Goal: Task Accomplishment & Management: Complete application form

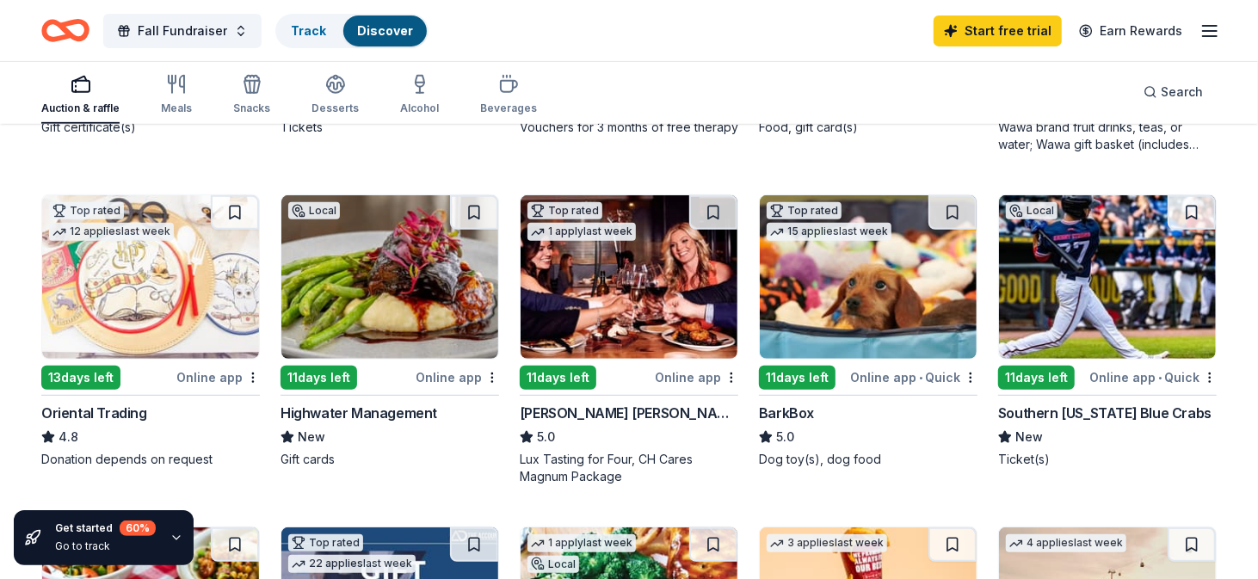
scroll to position [482, 0]
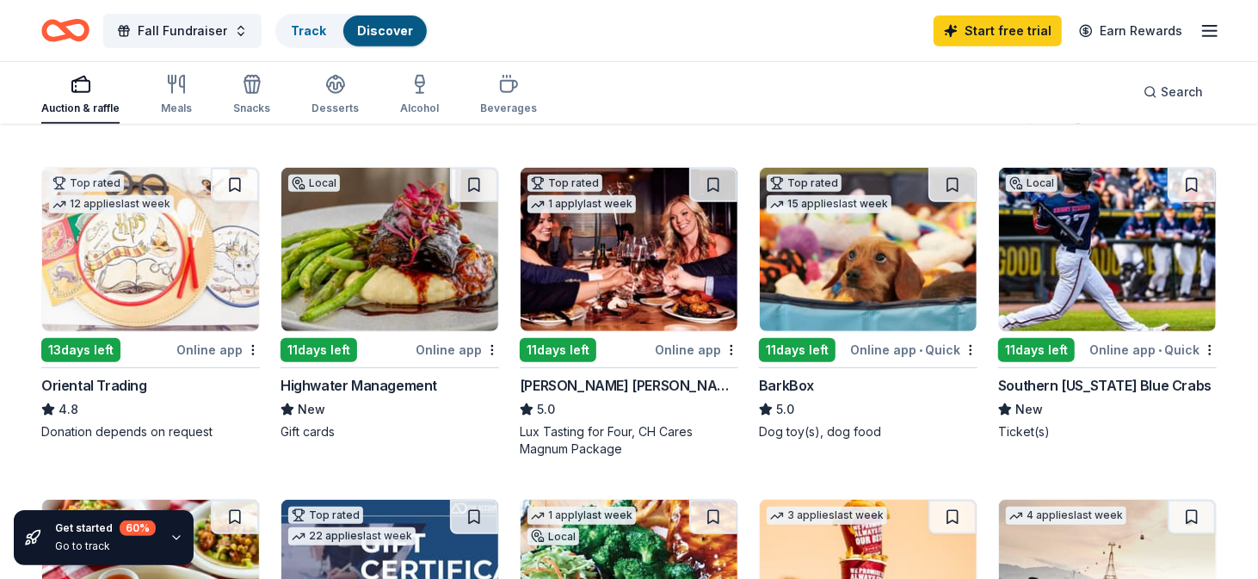
click at [327, 380] on div "Highwater Management" at bounding box center [358, 385] width 157 height 21
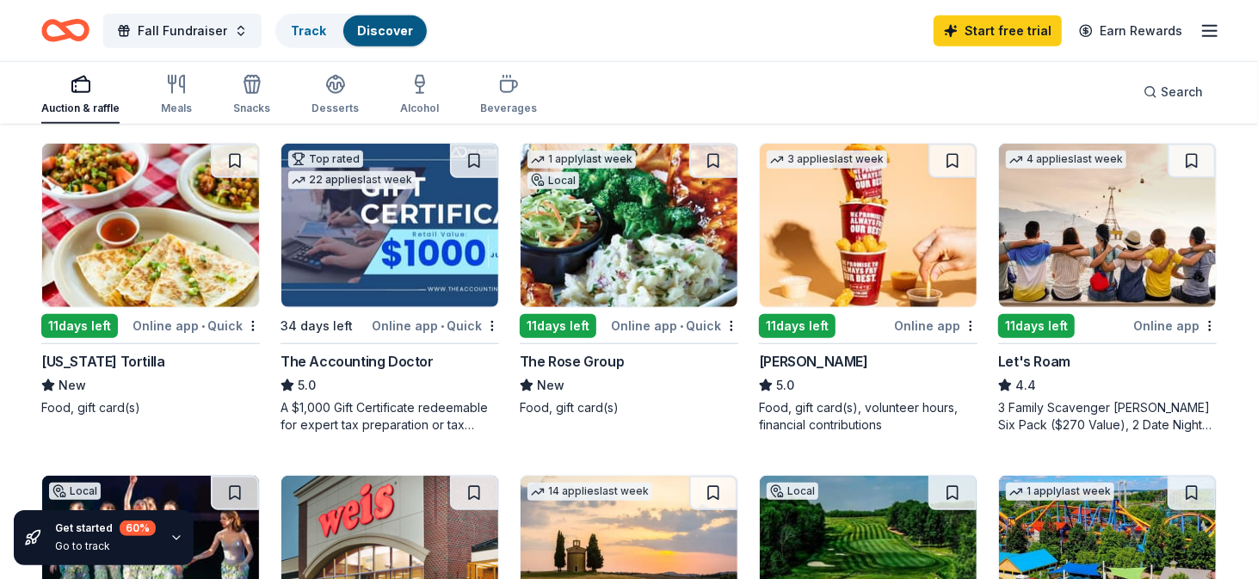
scroll to position [841, 0]
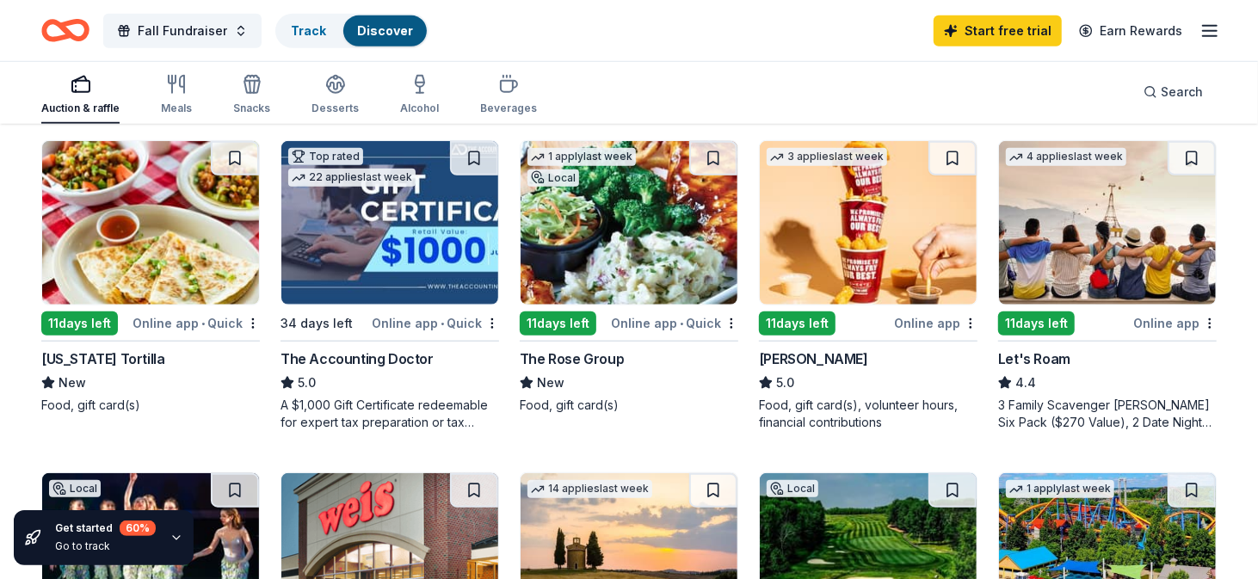
click at [558, 355] on div "The Rose Group" at bounding box center [572, 358] width 104 height 21
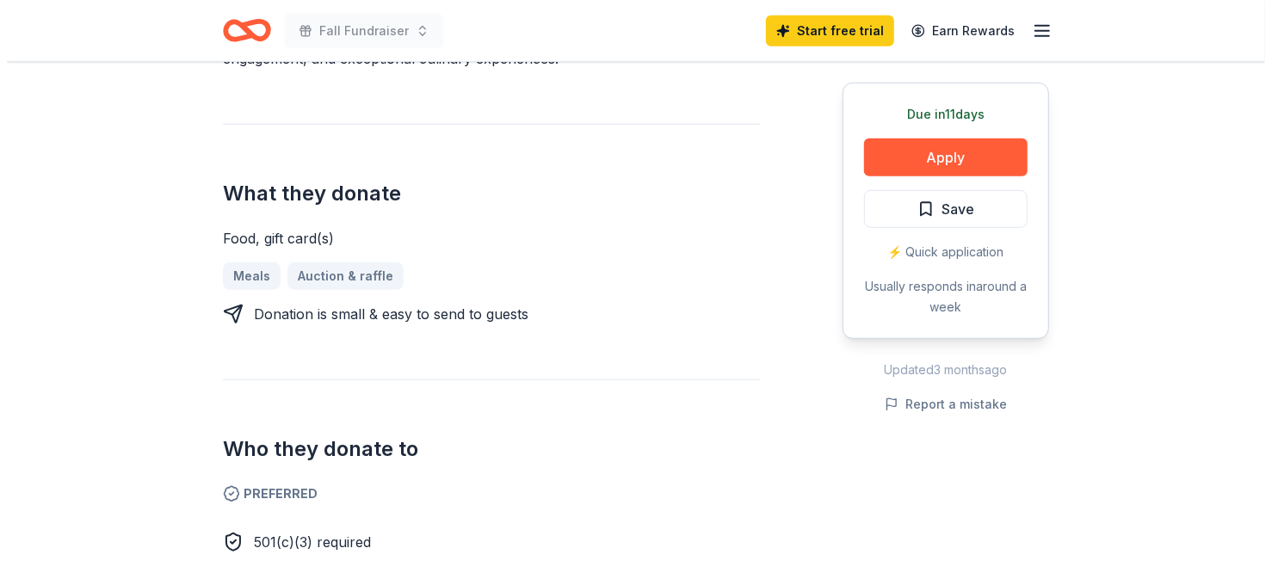
scroll to position [562, 0]
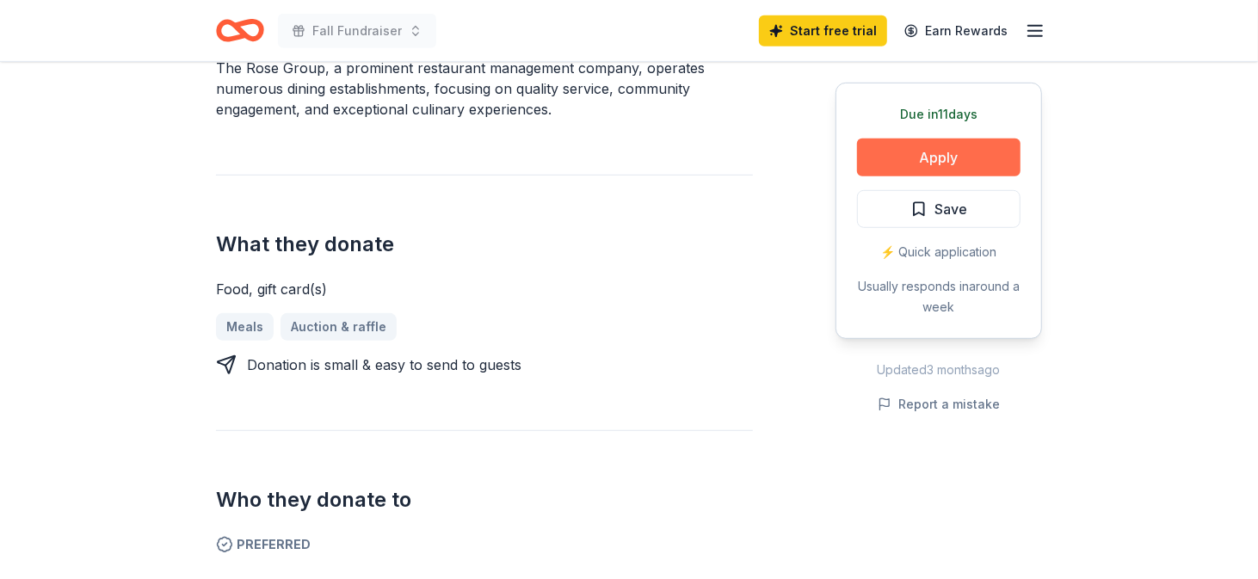
click at [956, 151] on button "Apply" at bounding box center [938, 158] width 163 height 38
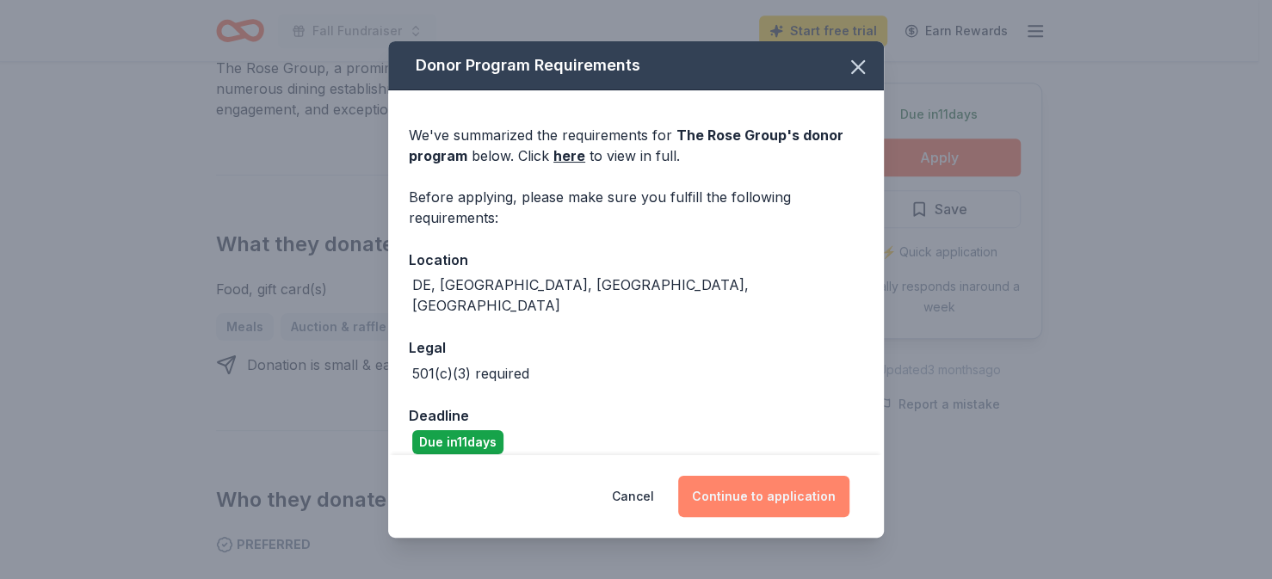
click at [757, 485] on button "Continue to application" at bounding box center [763, 496] width 171 height 41
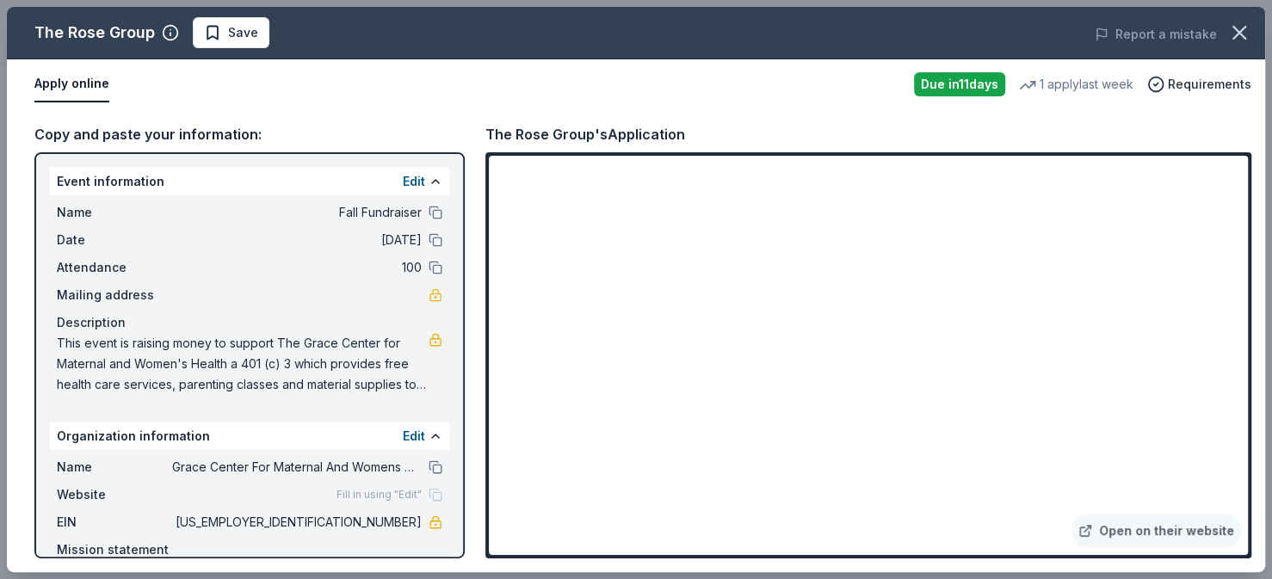
click at [1250, 351] on div "Open on their website" at bounding box center [868, 355] width 766 height 406
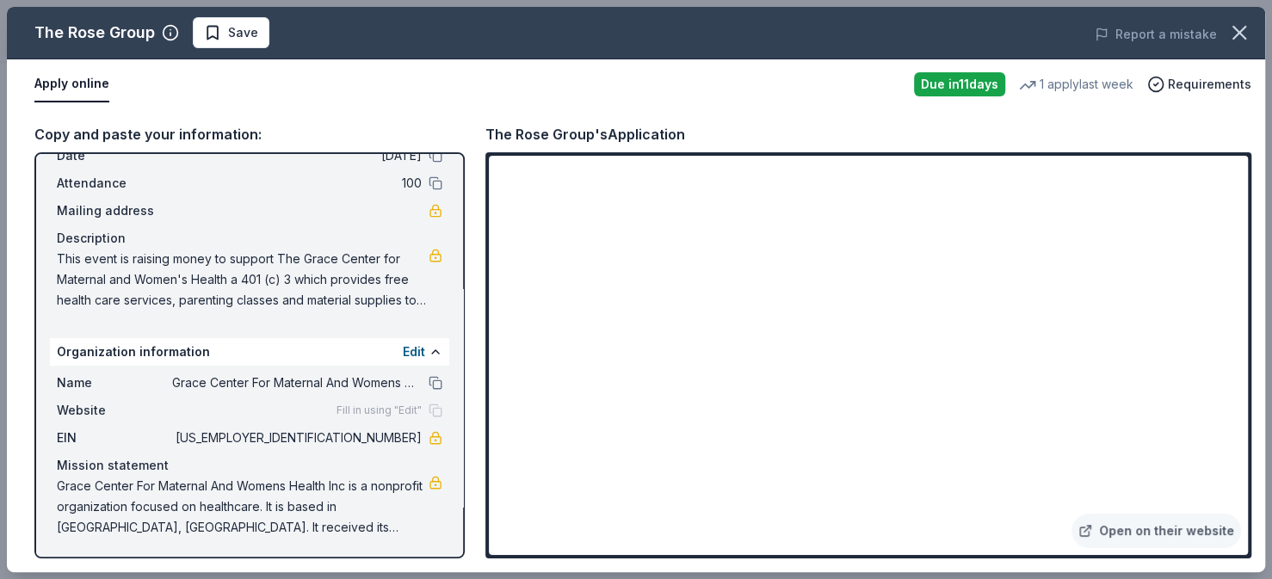
scroll to position [0, 0]
